Goal: Task Accomplishment & Management: Manage account settings

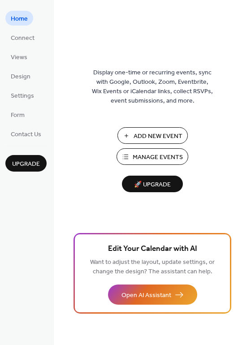
click at [135, 156] on span "Manage Events" at bounding box center [158, 157] width 50 height 9
